Goal: Information Seeking & Learning: Learn about a topic

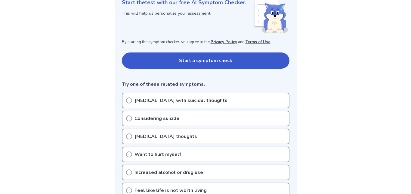
scroll to position [88, 0]
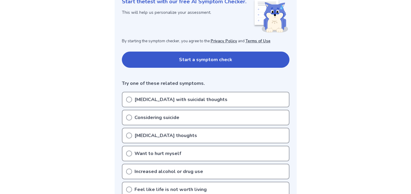
click at [279, 60] on button "Start a symptom check" at bounding box center [205, 60] width 167 height 16
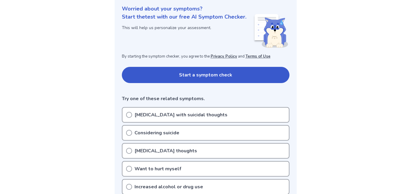
scroll to position [72, 0]
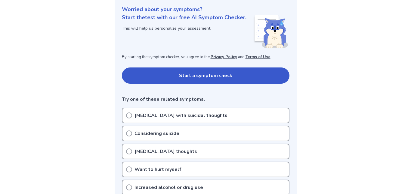
click at [273, 115] on div "Depression with suicidal thoughts" at bounding box center [205, 116] width 167 height 16
click at [247, 115] on div "Depression with suicidal thoughts" at bounding box center [205, 116] width 167 height 16
click at [143, 115] on p "Depression with suicidal thoughts" at bounding box center [180, 115] width 93 height 7
click at [199, 80] on button "Start a symptom check" at bounding box center [205, 76] width 167 height 16
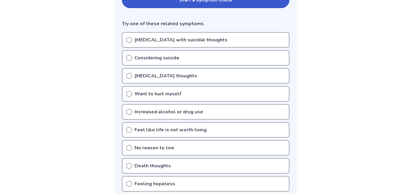
scroll to position [147, 0]
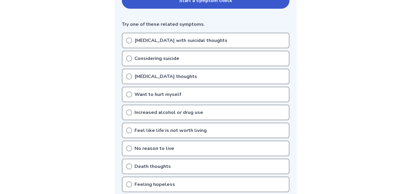
click at [162, 38] on p "Depression with suicidal thoughts" at bounding box center [180, 40] width 93 height 7
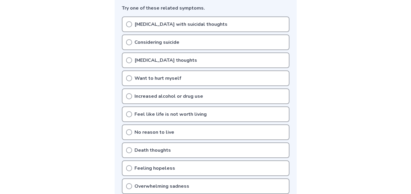
scroll to position [160, 0]
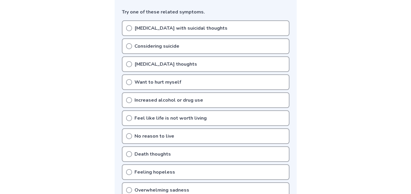
click at [170, 29] on p "Depression with suicidal thoughts" at bounding box center [180, 28] width 93 height 7
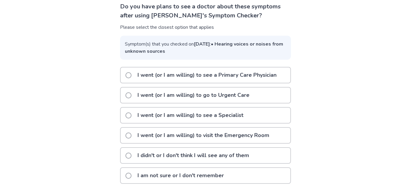
scroll to position [51, 0]
click at [209, 152] on p "I didn't or I don't think I will see any of them" at bounding box center [193, 155] width 119 height 15
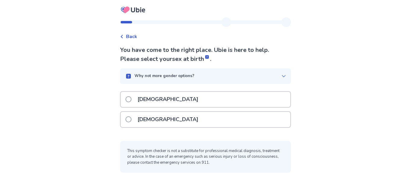
click at [181, 77] on p "Why not more gender options?" at bounding box center [164, 76] width 60 height 6
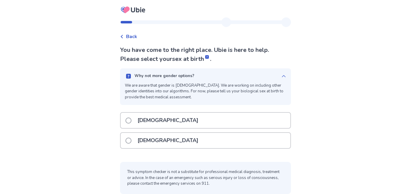
click at [205, 144] on div "[DEMOGRAPHIC_DATA]" at bounding box center [206, 140] width 170 height 15
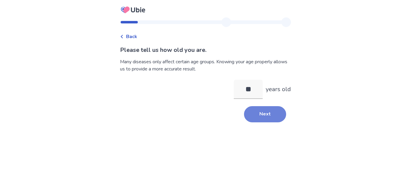
click at [270, 114] on button "Next" at bounding box center [265, 114] width 42 height 16
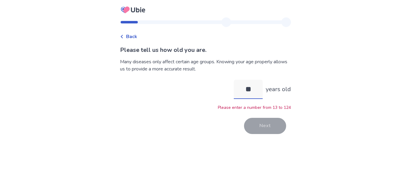
click at [249, 87] on input "**" at bounding box center [248, 89] width 29 height 19
type input "**"
click at [264, 127] on button "Next" at bounding box center [265, 126] width 42 height 16
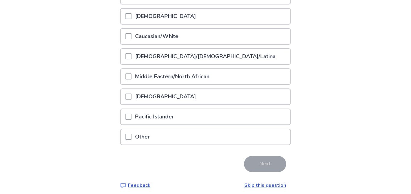
scroll to position [97, 0]
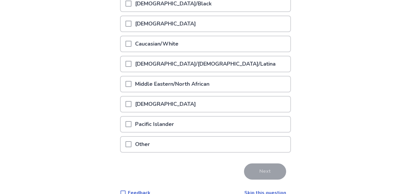
click at [267, 46] on div "Caucasian/White" at bounding box center [206, 43] width 170 height 15
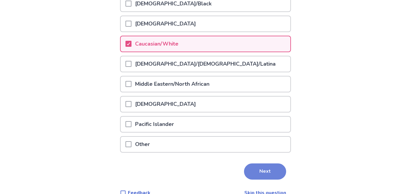
click at [270, 177] on button "Next" at bounding box center [265, 172] width 42 height 16
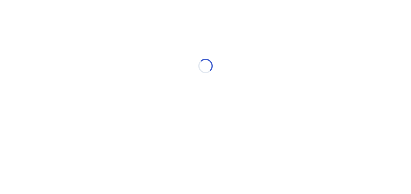
scroll to position [0, 0]
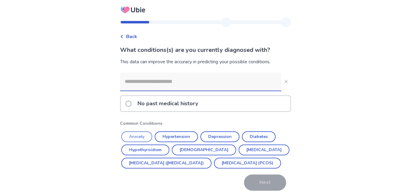
click at [138, 139] on button "Anxiety" at bounding box center [136, 137] width 31 height 11
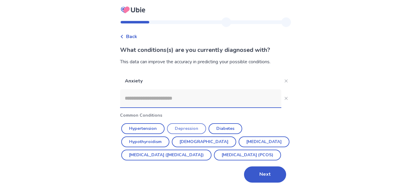
click at [192, 130] on button "Depression" at bounding box center [186, 129] width 39 height 11
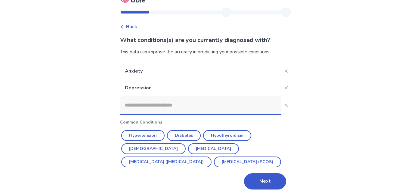
scroll to position [13, 0]
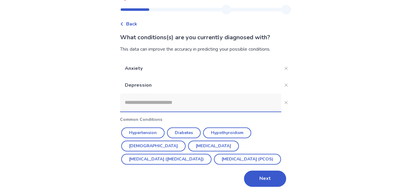
click at [214, 105] on input at bounding box center [200, 103] width 161 height 18
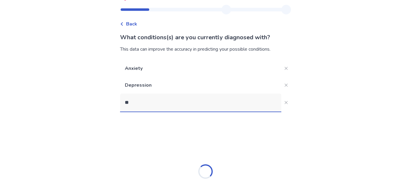
type input "***"
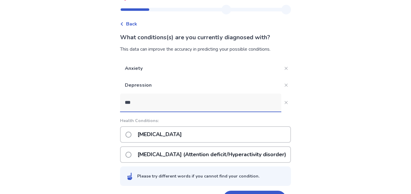
click at [187, 153] on p "[MEDICAL_DATA] (Attention deficit/Hyperactivity disorder)" at bounding box center [212, 154] width 156 height 15
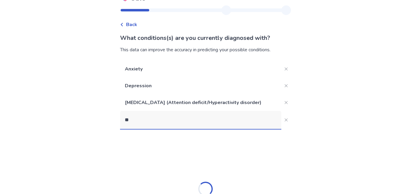
type input "***"
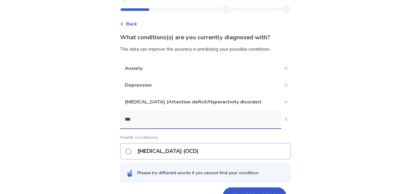
click at [183, 146] on p "[MEDICAL_DATA] (OCD)" at bounding box center [168, 151] width 68 height 15
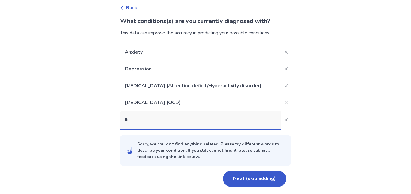
scroll to position [29, 0]
type input "*"
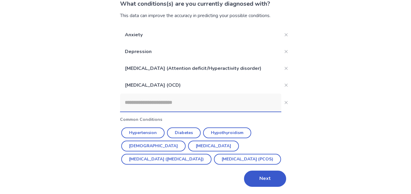
paste input "**********"
type input "**********"
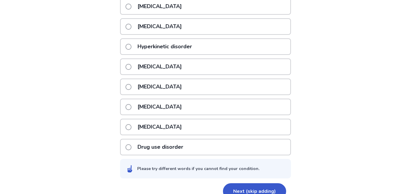
click at [176, 107] on p "[MEDICAL_DATA]" at bounding box center [159, 106] width 51 height 15
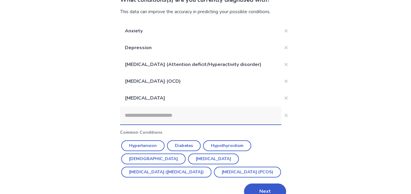
paste input "**********"
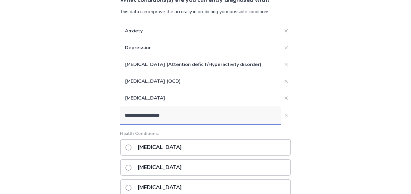
click at [128, 117] on input "**********" at bounding box center [200, 116] width 161 height 18
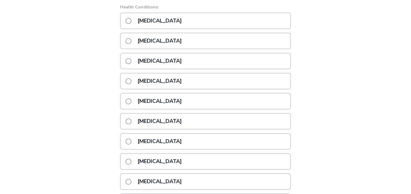
type input "**********"
click at [239, 165] on div "[MEDICAL_DATA]" at bounding box center [205, 162] width 171 height 17
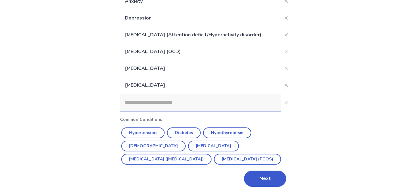
click at [214, 103] on input at bounding box center [200, 103] width 161 height 18
paste input "**********"
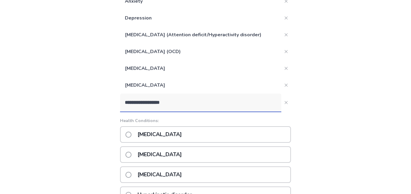
click at [126, 104] on input "**********" at bounding box center [200, 103] width 161 height 18
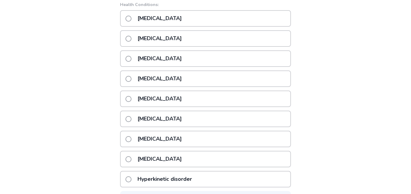
scroll to position [200, 0]
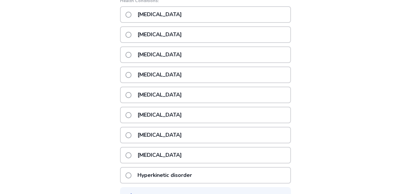
type input "**********"
click at [248, 89] on div "[MEDICAL_DATA]" at bounding box center [205, 95] width 171 height 17
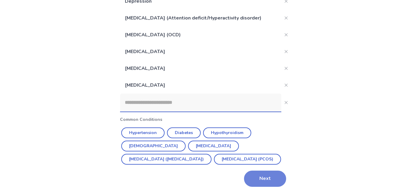
click at [267, 185] on button "Next" at bounding box center [265, 179] width 42 height 16
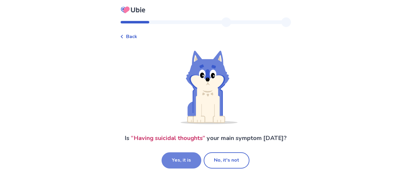
click at [185, 159] on button "Yes, it is" at bounding box center [181, 161] width 40 height 16
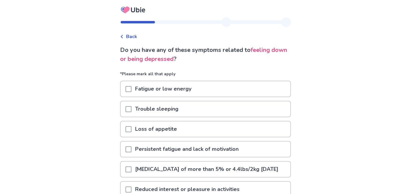
click at [136, 38] on span "Back" at bounding box center [131, 36] width 11 height 7
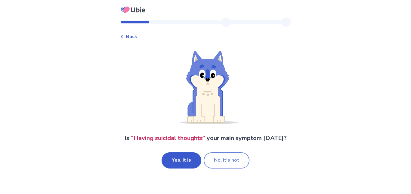
click at [242, 160] on button "No, it's not" at bounding box center [226, 161] width 46 height 16
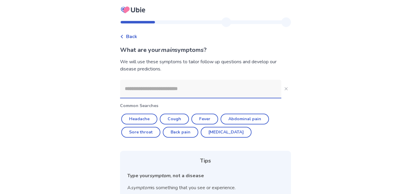
click at [211, 89] on input at bounding box center [200, 89] width 161 height 18
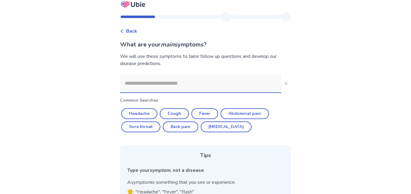
scroll to position [5, 0]
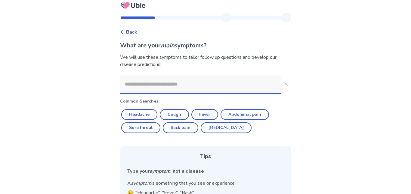
click at [224, 86] on input at bounding box center [200, 84] width 161 height 18
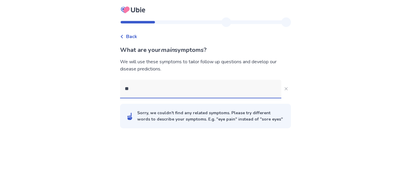
scroll to position [0, 0]
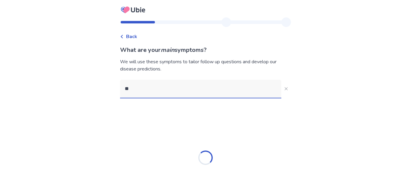
type input "*"
type input "****"
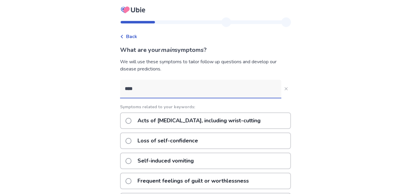
click at [256, 121] on div "Acts of [MEDICAL_DATA], including wrist-cutting" at bounding box center [205, 121] width 171 height 17
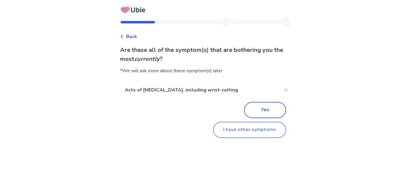
click at [258, 132] on button "I have other symptoms" at bounding box center [249, 130] width 73 height 16
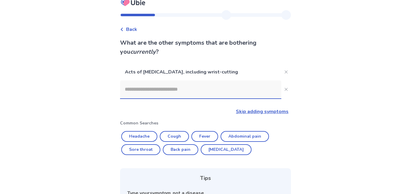
scroll to position [9, 0]
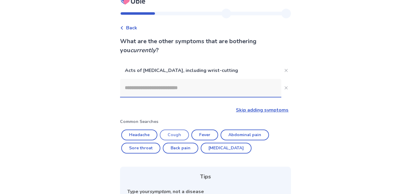
click at [179, 137] on button "Cough" at bounding box center [174, 135] width 29 height 11
type input "*****"
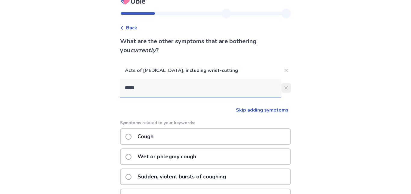
click at [284, 89] on icon "Close" at bounding box center [285, 88] width 3 height 3
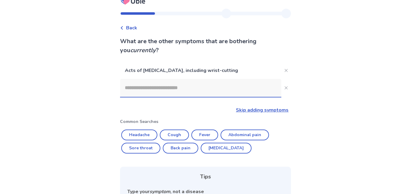
click at [236, 90] on input at bounding box center [200, 88] width 161 height 18
click at [177, 138] on button "Cough" at bounding box center [174, 135] width 29 height 11
type input "*****"
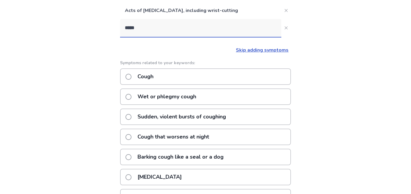
scroll to position [69, 0]
click at [252, 115] on div "Sudden, violent bursts of coughing" at bounding box center [205, 116] width 171 height 17
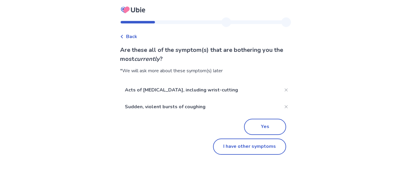
click at [136, 39] on span "Back" at bounding box center [131, 36] width 11 height 7
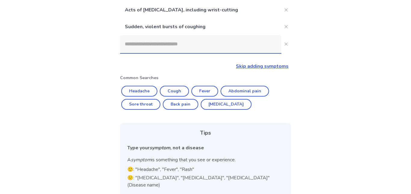
click at [218, 44] on input at bounding box center [200, 44] width 161 height 18
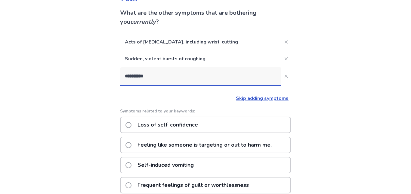
scroll to position [36, 0]
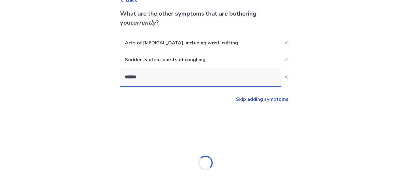
type input "****"
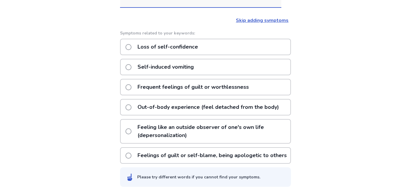
scroll to position [117, 0]
click at [260, 157] on p "Feelings of guilt or self-blame, being apologetic to others" at bounding box center [212, 155] width 156 height 15
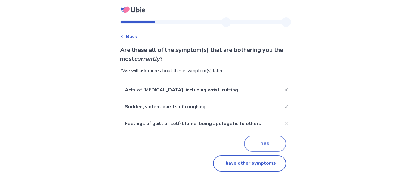
click at [270, 144] on button "Yes" at bounding box center [265, 144] width 42 height 16
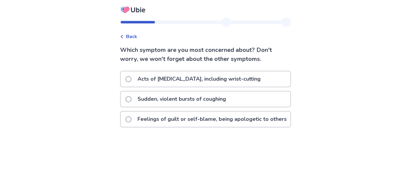
click at [253, 75] on div "Acts of [MEDICAL_DATA], including wrist-cutting" at bounding box center [206, 79] width 170 height 15
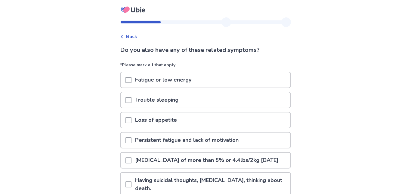
click at [234, 96] on div "Trouble sleeping" at bounding box center [206, 100] width 170 height 15
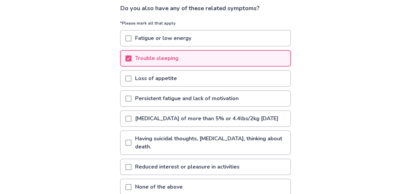
click at [251, 140] on p "Having suicidal thoughts, [MEDICAL_DATA], thinking about death." at bounding box center [210, 142] width 159 height 23
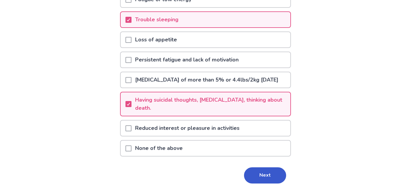
scroll to position [81, 0]
click at [262, 177] on button "Next" at bounding box center [265, 175] width 42 height 16
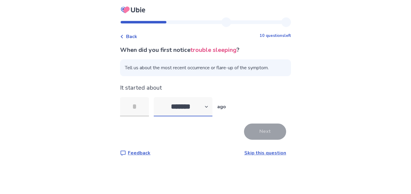
click at [199, 99] on select "******* ****** ******* ******** *******" at bounding box center [183, 106] width 59 height 19
select select "*"
click at [157, 97] on select "******* ****** ******* ******** *******" at bounding box center [183, 106] width 59 height 19
click at [146, 110] on input "tel" at bounding box center [134, 106] width 29 height 19
type input "*"
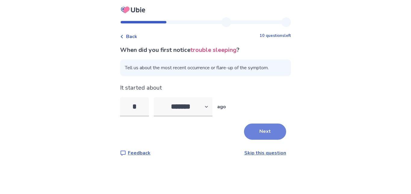
click at [267, 134] on button "Next" at bounding box center [265, 132] width 42 height 16
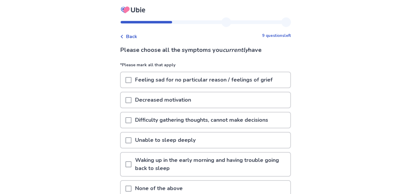
click at [250, 78] on p "Feeling sad for no particular reason / feelings of grief" at bounding box center [203, 79] width 145 height 15
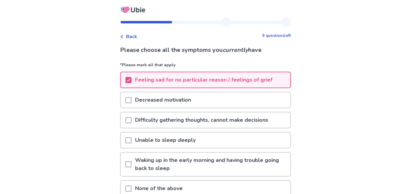
click at [271, 120] on p "Difficulty gathering thoughts, cannot make decisions" at bounding box center [201, 120] width 140 height 15
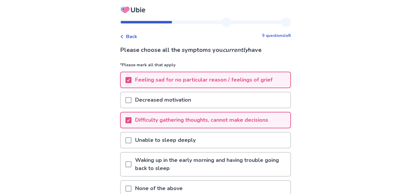
click at [255, 143] on div "Unable to sleep deeply" at bounding box center [206, 140] width 170 height 15
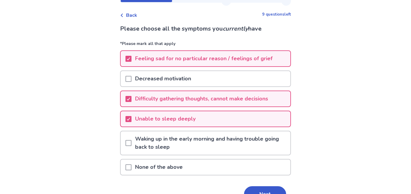
scroll to position [23, 0]
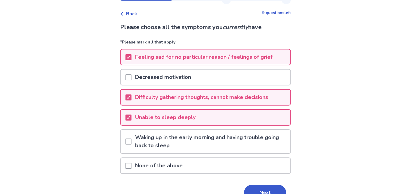
click at [268, 146] on p "Waking up in the early morning and having trouble going back to sleep" at bounding box center [210, 141] width 159 height 23
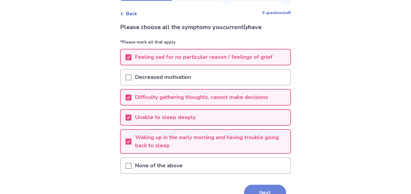
click at [262, 188] on button "Next" at bounding box center [265, 193] width 42 height 16
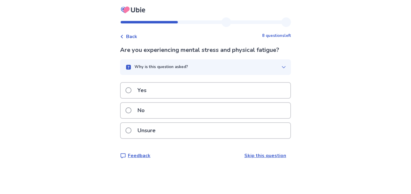
click at [214, 92] on div "Yes" at bounding box center [206, 90] width 170 height 15
click at [268, 90] on div "Yes" at bounding box center [206, 90] width 170 height 15
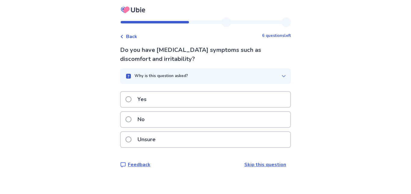
click at [262, 100] on div "Yes" at bounding box center [206, 99] width 170 height 15
click at [271, 95] on div "Yes" at bounding box center [206, 99] width 170 height 15
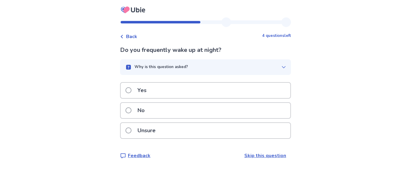
click at [275, 87] on div "Yes" at bounding box center [206, 90] width 170 height 15
click at [251, 115] on div "No" at bounding box center [206, 110] width 170 height 15
click at [275, 88] on div "Yes" at bounding box center [206, 90] width 170 height 15
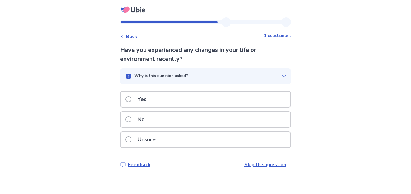
click at [253, 120] on div "No" at bounding box center [206, 119] width 170 height 15
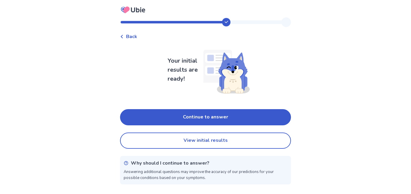
click at [130, 37] on span "Back" at bounding box center [131, 36] width 11 height 7
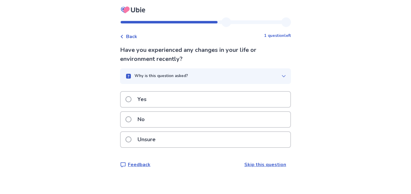
click at [216, 103] on div "Yes" at bounding box center [206, 99] width 170 height 15
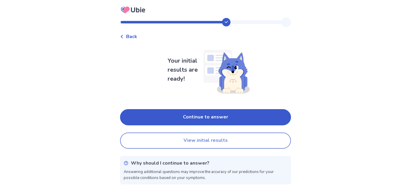
click at [258, 143] on button "View initial results" at bounding box center [205, 141] width 171 height 16
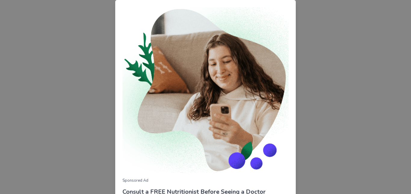
click at [361, 132] on div "Sponsored Ad Consult a FREE Nutritionist Before Seeing a Doctor Before going to…" at bounding box center [205, 97] width 411 height 194
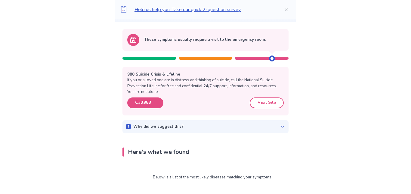
scroll to position [54, 0]
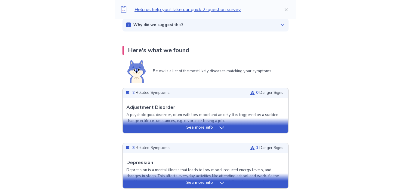
click at [272, 132] on div "See more info" at bounding box center [205, 125] width 165 height 15
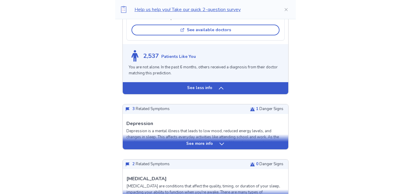
click at [273, 147] on div "See more info" at bounding box center [205, 144] width 165 height 6
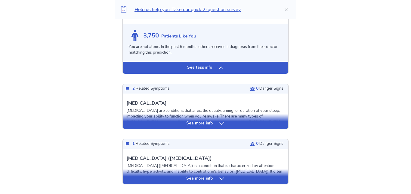
click at [271, 127] on div "See more info" at bounding box center [205, 121] width 165 height 15
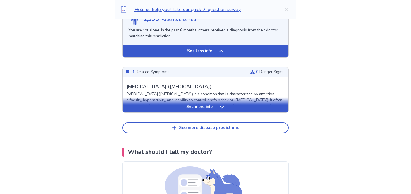
click at [273, 110] on div "See more info" at bounding box center [205, 107] width 165 height 6
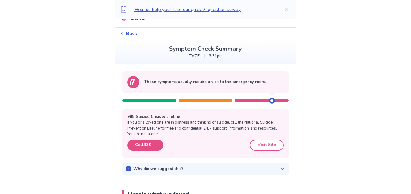
scroll to position [12, 0]
